Goal: Transaction & Acquisition: Obtain resource

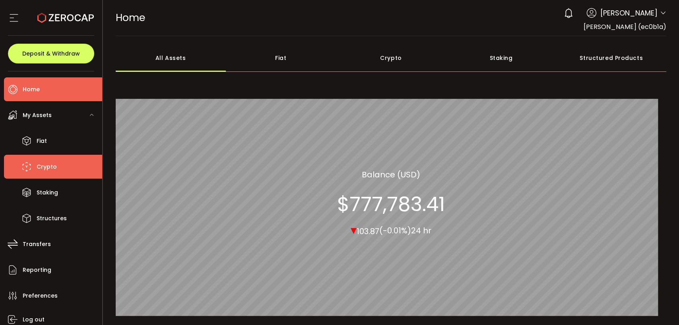
click at [60, 169] on li "Crypto" at bounding box center [53, 167] width 98 height 24
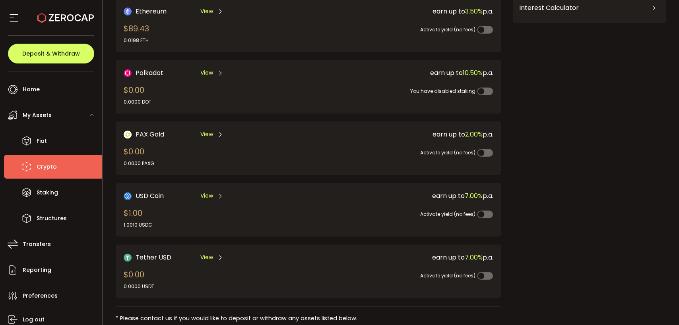
scroll to position [132, 0]
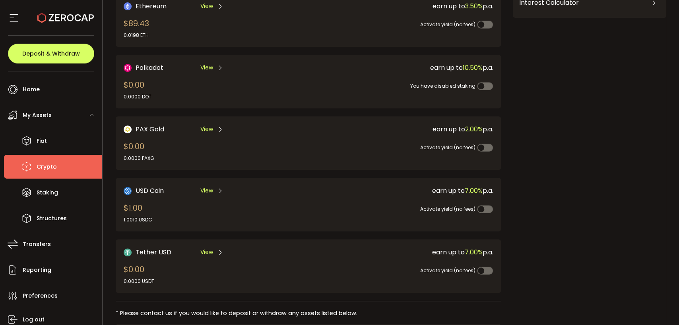
click at [209, 190] on span "View" at bounding box center [206, 191] width 13 height 8
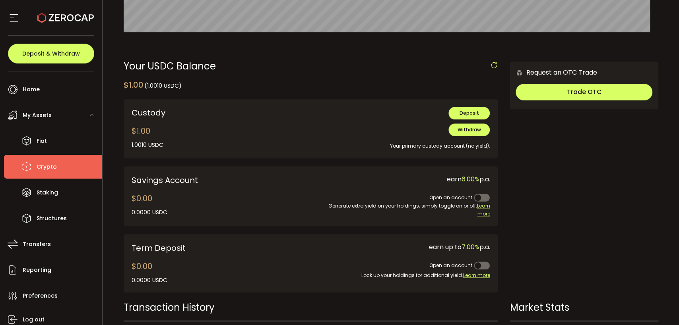
scroll to position [225, 0]
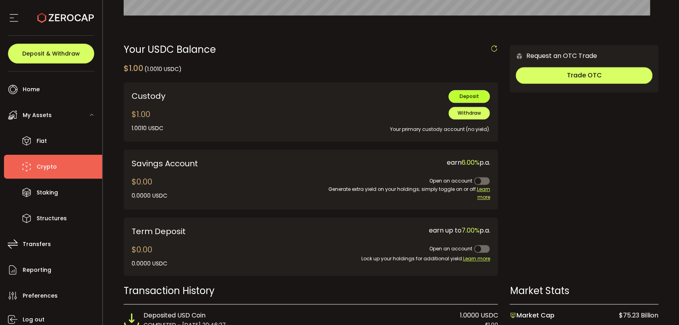
click at [464, 99] on span "Deposit" at bounding box center [468, 96] width 19 height 7
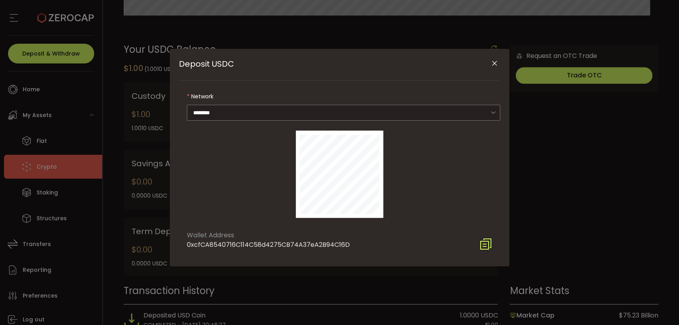
drag, startPoint x: 347, startPoint y: 244, endPoint x: 339, endPoint y: 244, distance: 7.9
click at [339, 244] on div "Wallet Address 0xcfCA8540716C114C58d4275CB74A37eA2B94C16D" at bounding box center [339, 238] width 321 height 24
drag, startPoint x: 490, startPoint y: 244, endPoint x: 484, endPoint y: 238, distance: 7.9
click at [490, 243] on icon "Deposit USDC" at bounding box center [485, 244] width 13 height 13
copy div "6D"
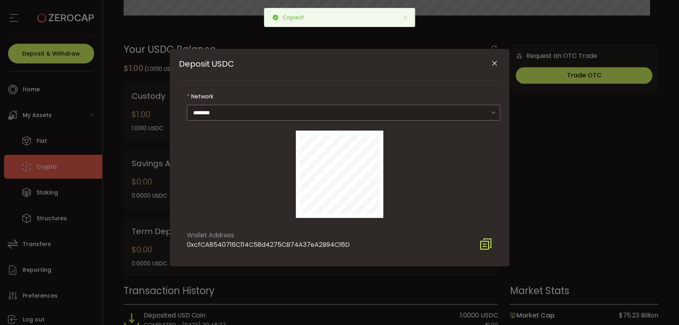
click at [443, 201] on div "Deposit USDC" at bounding box center [339, 175] width 321 height 104
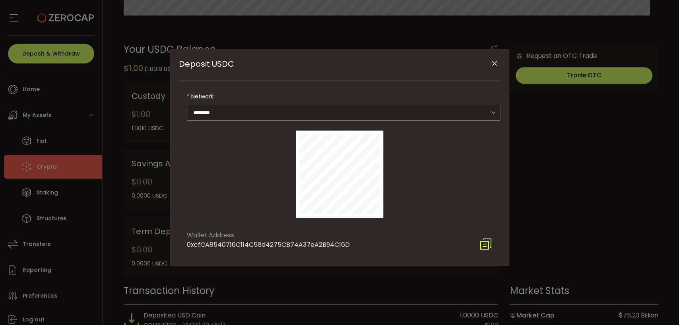
click at [488, 246] on icon "Deposit USDC" at bounding box center [485, 244] width 13 height 13
click at [492, 61] on icon "Close" at bounding box center [494, 64] width 8 height 8
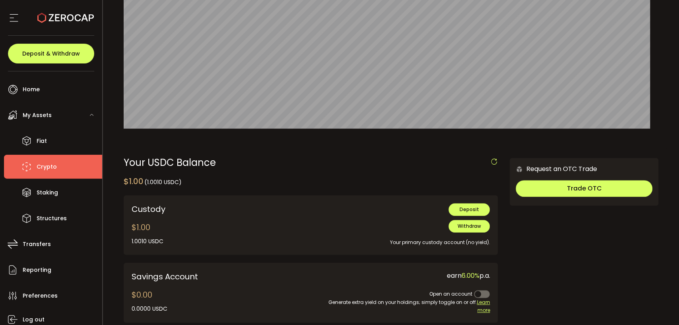
scroll to position [109, 0]
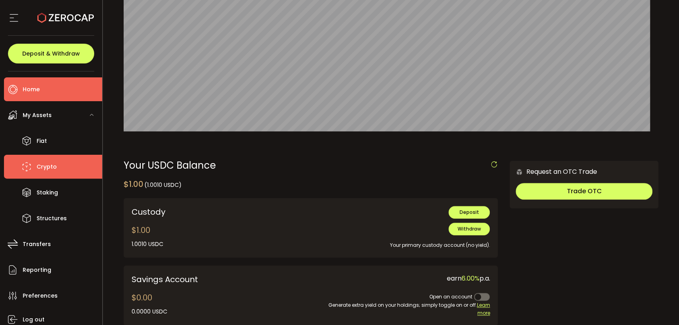
click at [43, 90] on li "Home" at bounding box center [53, 89] width 98 height 24
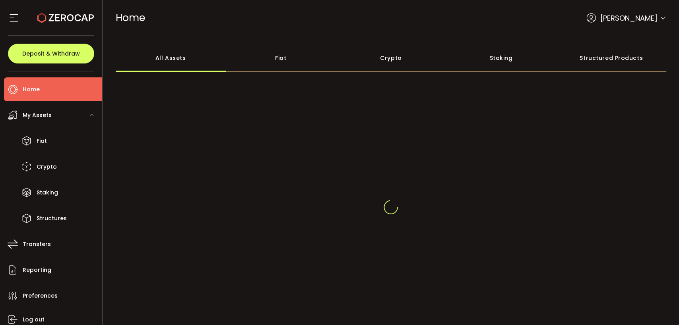
click at [397, 57] on div "Crypto" at bounding box center [391, 58] width 110 height 28
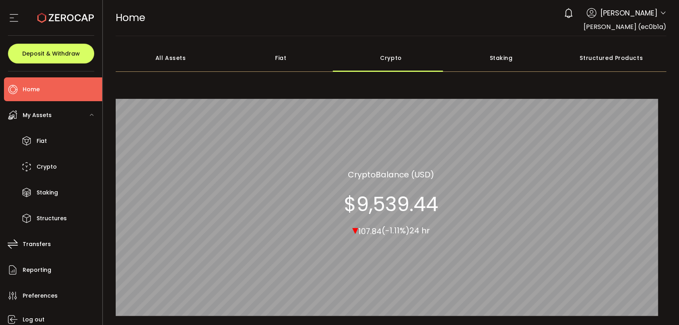
click at [389, 57] on div "Crypto" at bounding box center [391, 58] width 110 height 28
click at [169, 64] on div "All Assets" at bounding box center [171, 58] width 110 height 28
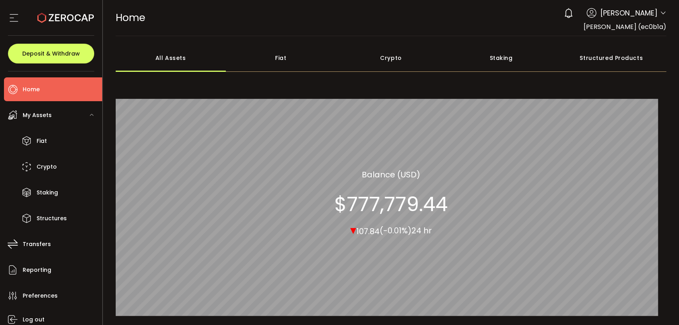
click at [394, 56] on div "Crypto" at bounding box center [391, 58] width 110 height 28
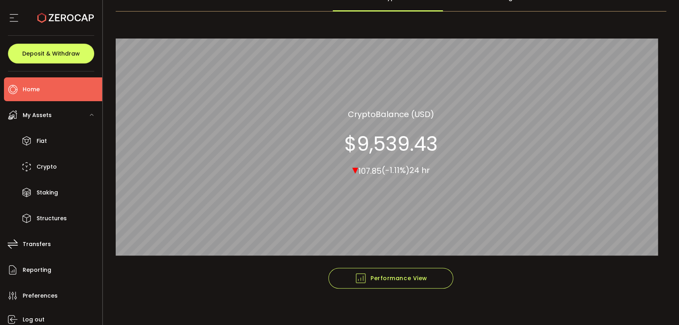
scroll to position [66, 0]
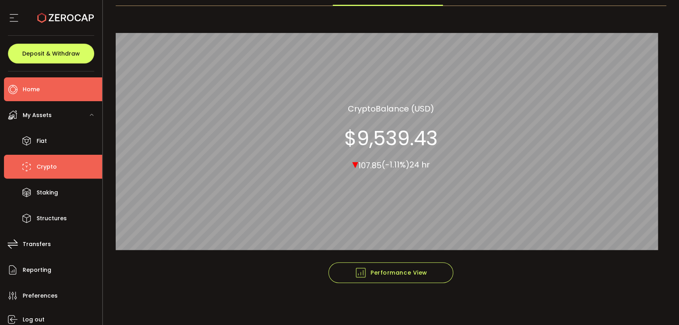
click at [49, 168] on span "Crypto" at bounding box center [47, 167] width 20 height 12
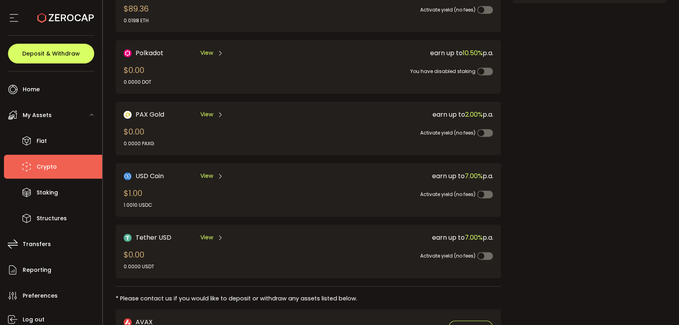
scroll to position [168, 0]
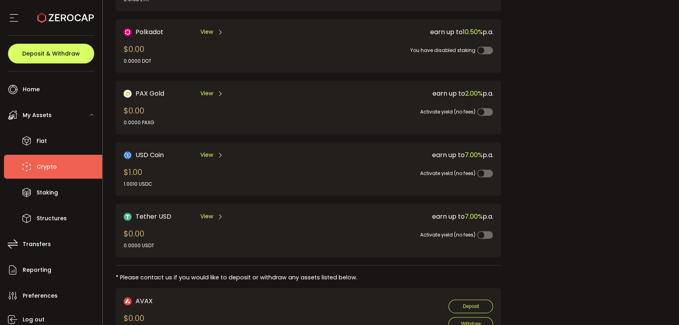
click at [214, 213] on div "View" at bounding box center [211, 217] width 23 height 10
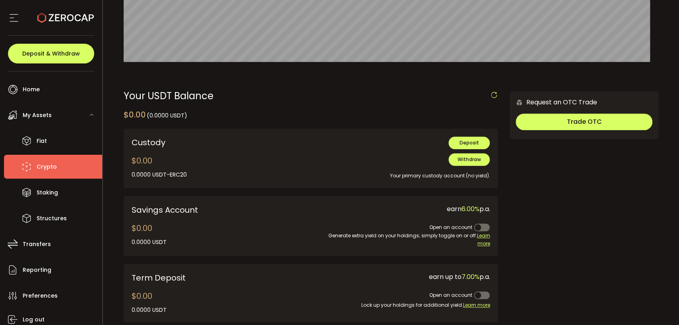
scroll to position [193, 0]
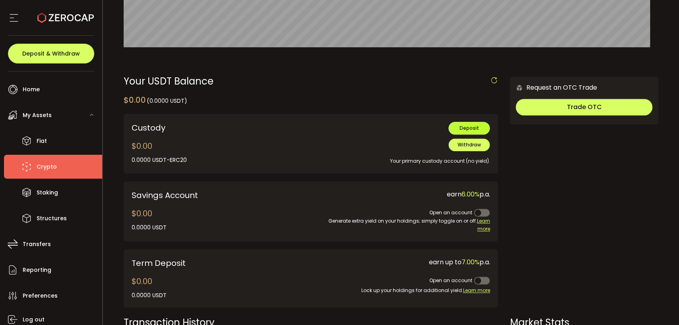
click at [476, 129] on button "Deposit" at bounding box center [468, 128] width 41 height 13
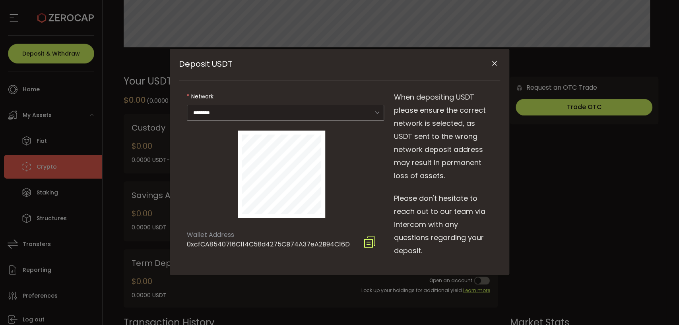
click at [494, 64] on icon "Close" at bounding box center [494, 64] width 8 height 8
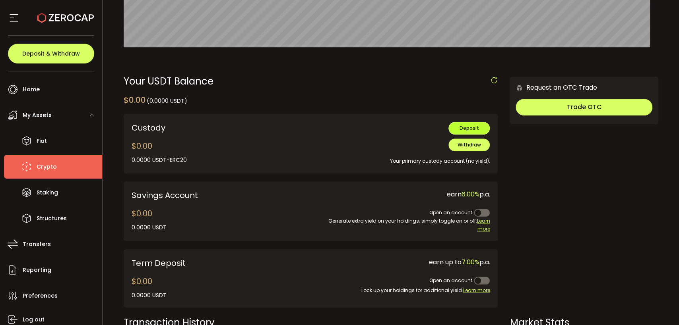
click at [466, 128] on span "Deposit" at bounding box center [468, 128] width 19 height 7
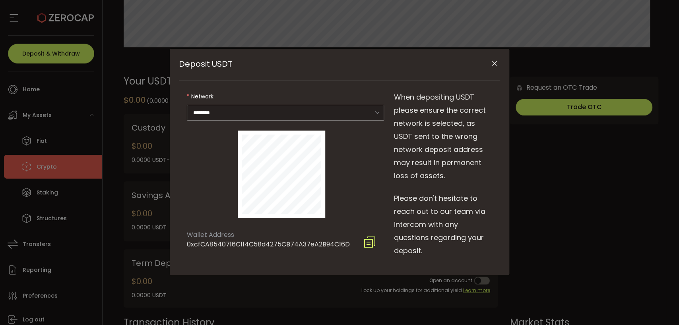
click at [493, 61] on icon "Close" at bounding box center [494, 64] width 8 height 8
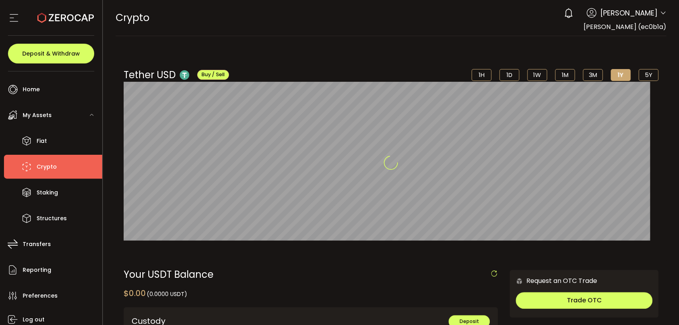
scroll to position [193, 0]
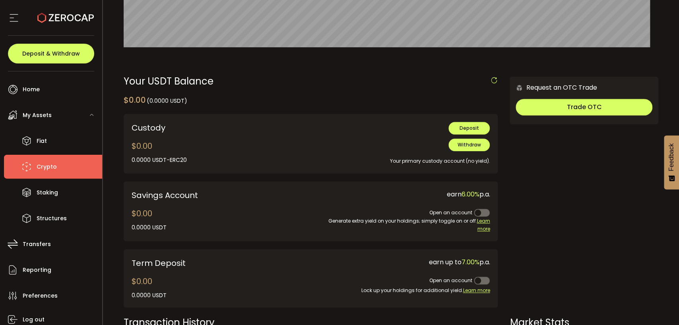
click at [44, 163] on span "Crypto" at bounding box center [47, 167] width 20 height 12
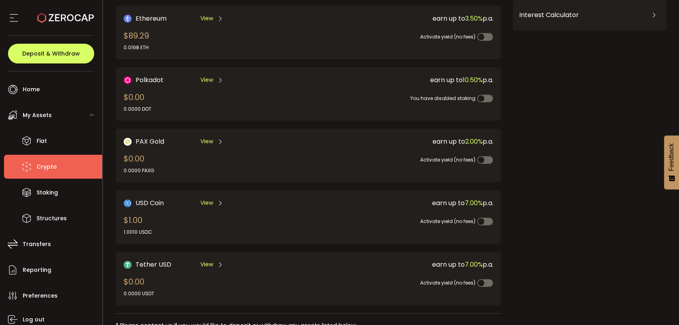
scroll to position [130, 0]
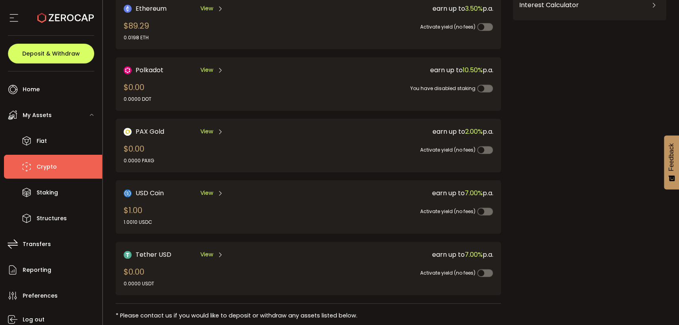
click at [163, 189] on span "USD Coin" at bounding box center [149, 193] width 28 height 10
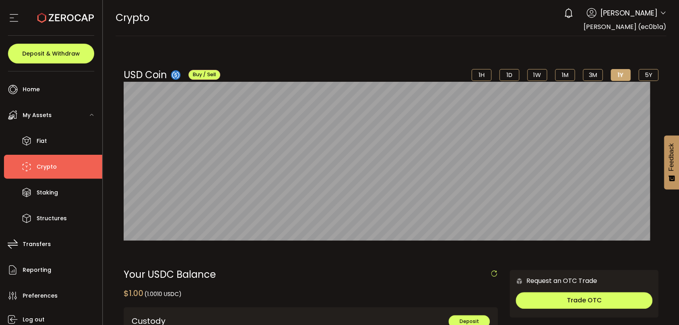
click at [659, 14] on icon at bounding box center [662, 13] width 6 height 6
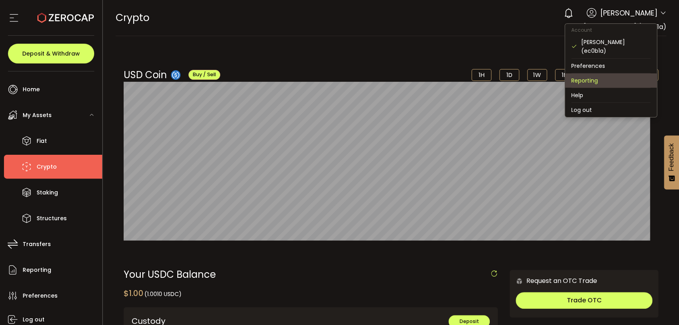
click at [598, 78] on li "Reporting" at bounding box center [611, 80] width 92 height 14
